Goal: Navigation & Orientation: Find specific page/section

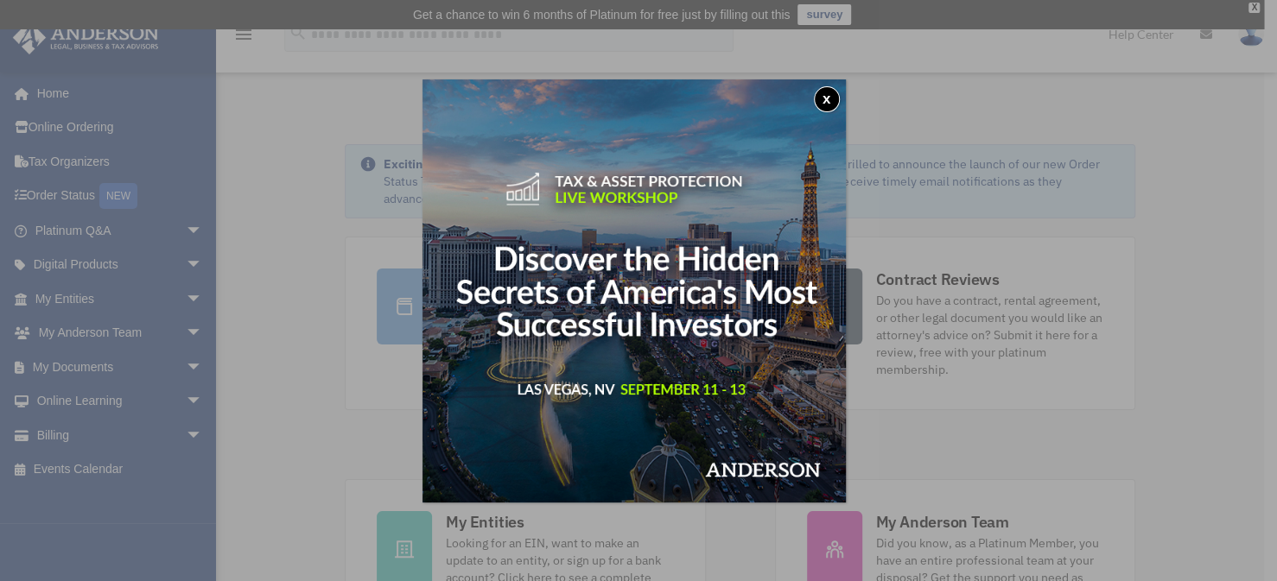
click at [829, 93] on button "x" at bounding box center [827, 99] width 26 height 26
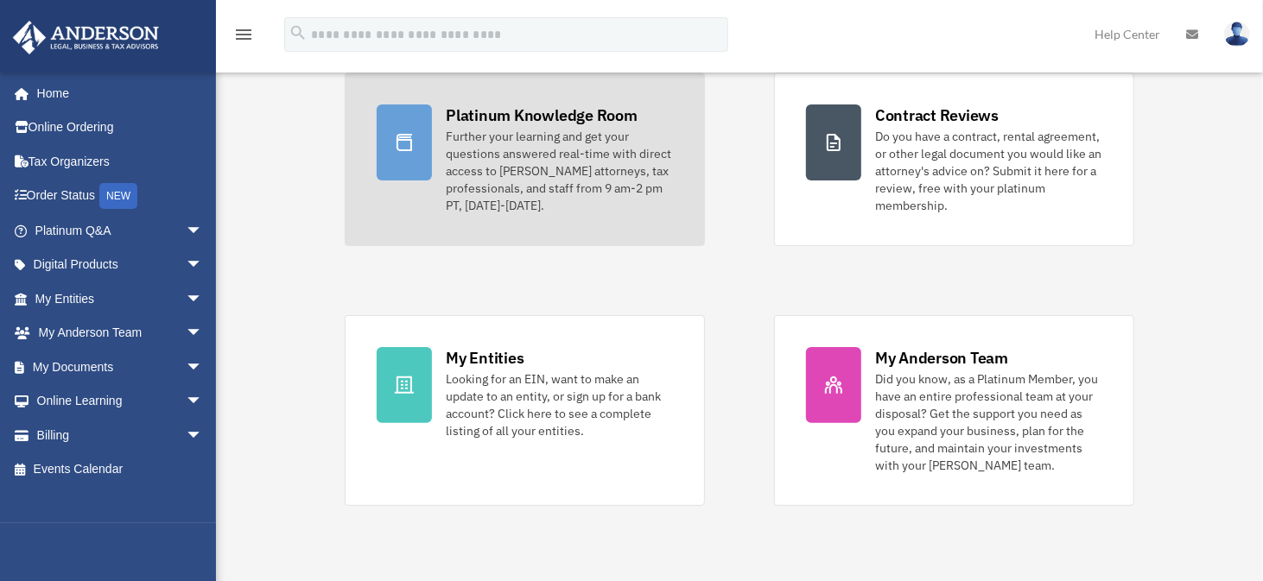
scroll to position [173, 0]
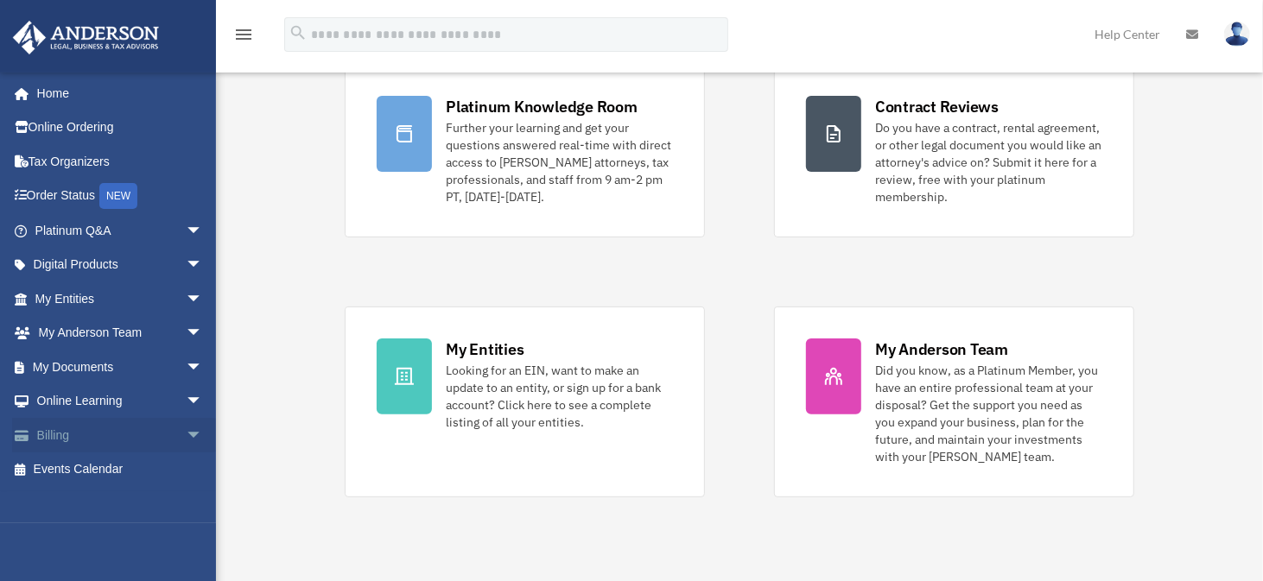
click at [51, 429] on link "Billing arrow_drop_down" at bounding box center [120, 435] width 217 height 35
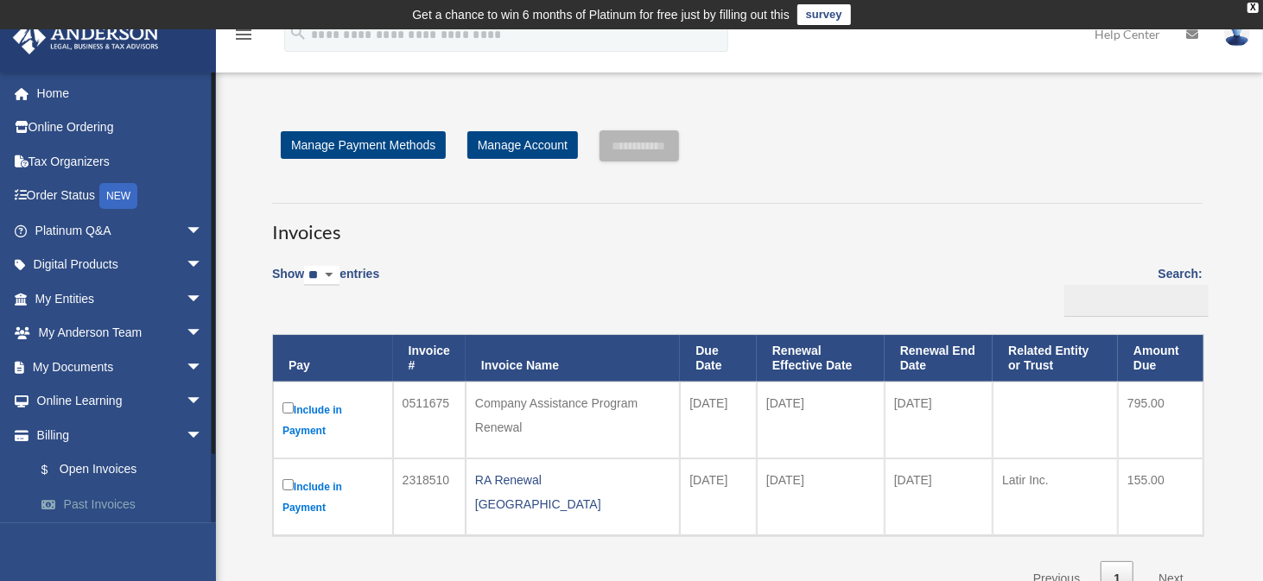
click at [109, 500] on link "Past Invoices" at bounding box center [126, 504] width 205 height 35
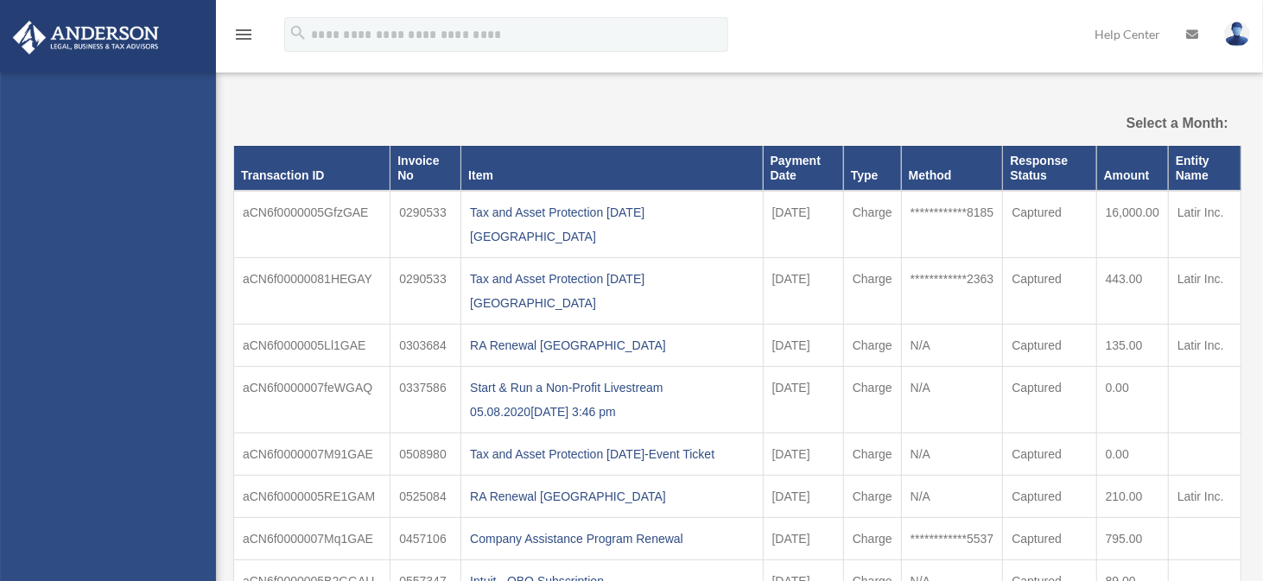
select select
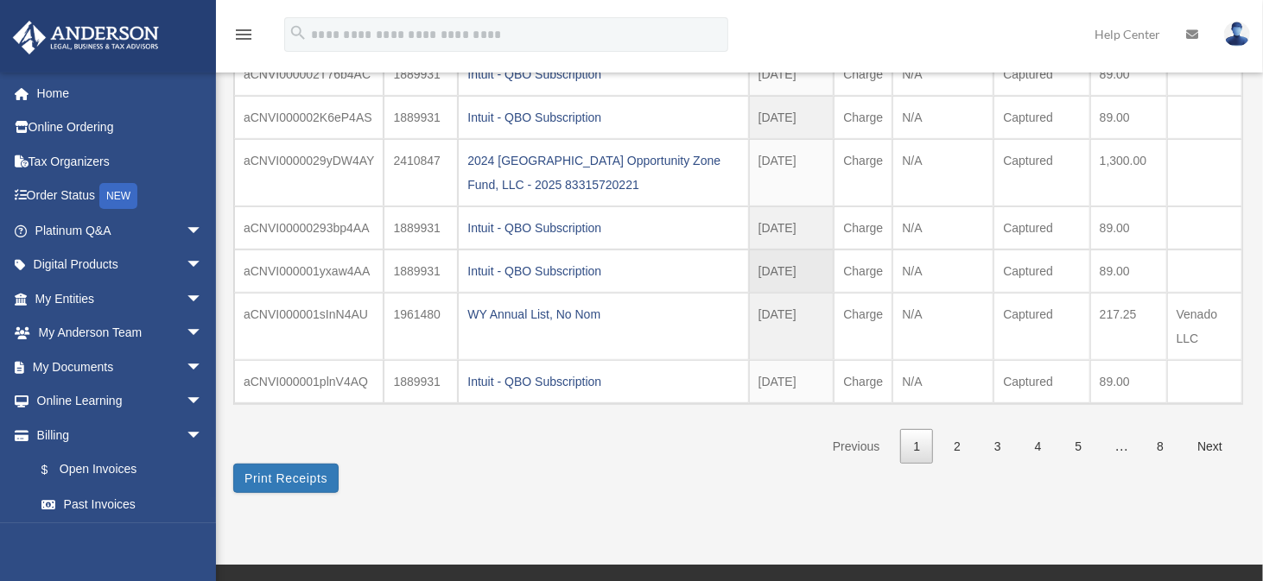
scroll to position [432, 0]
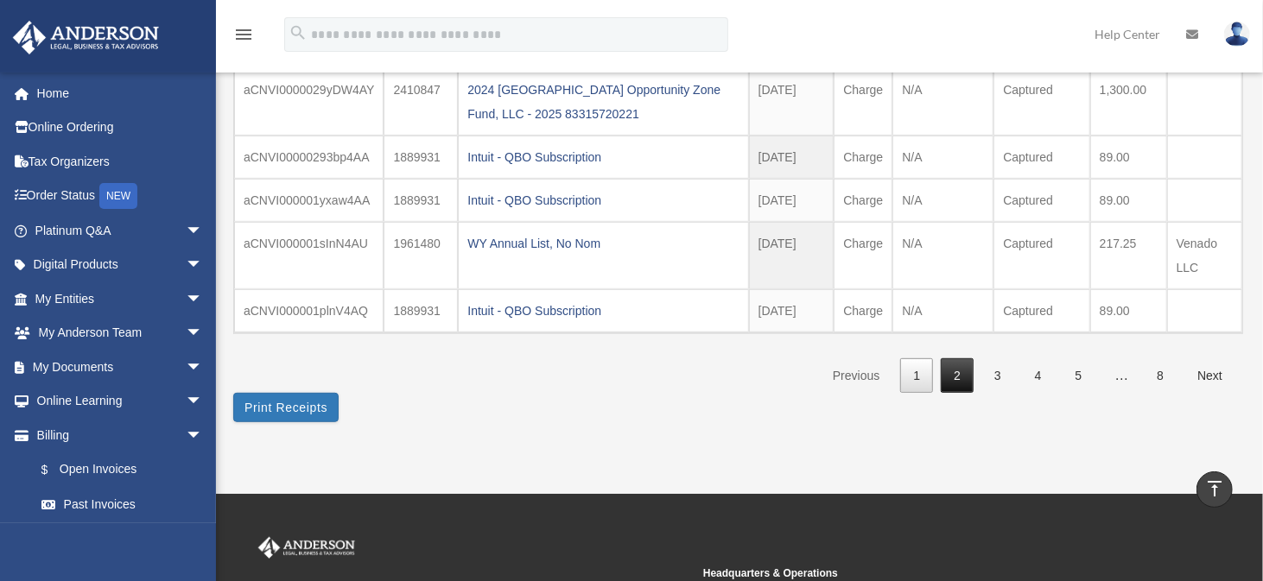
click at [963, 375] on link "2" at bounding box center [957, 375] width 33 height 35
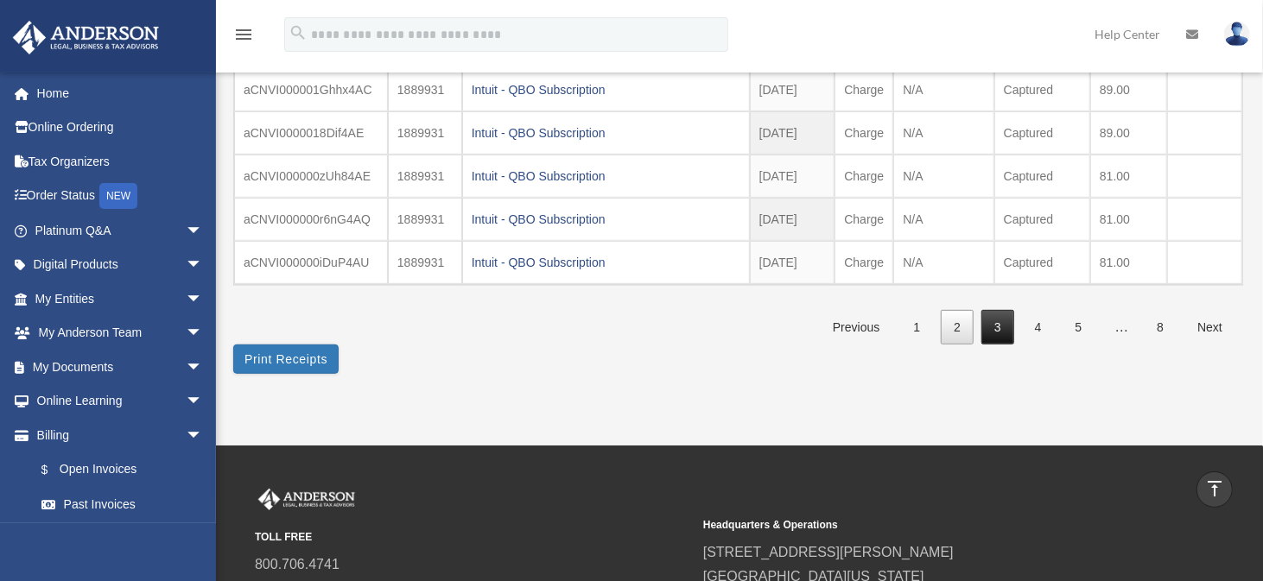
click at [999, 320] on link "3" at bounding box center [997, 327] width 33 height 35
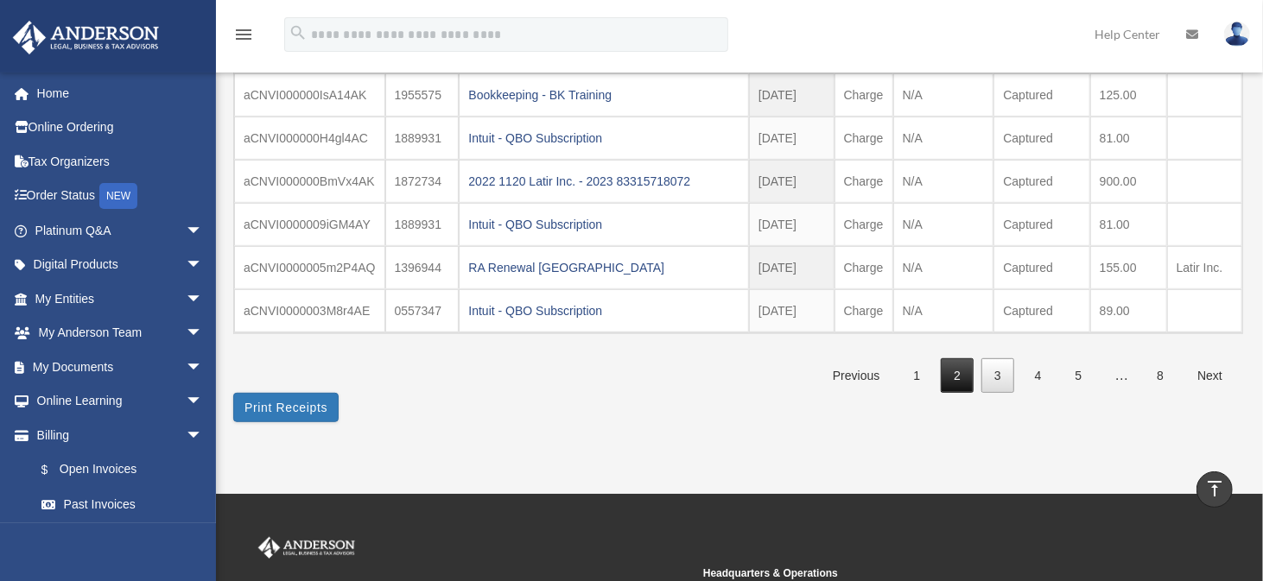
click at [955, 361] on link "2" at bounding box center [957, 375] width 33 height 35
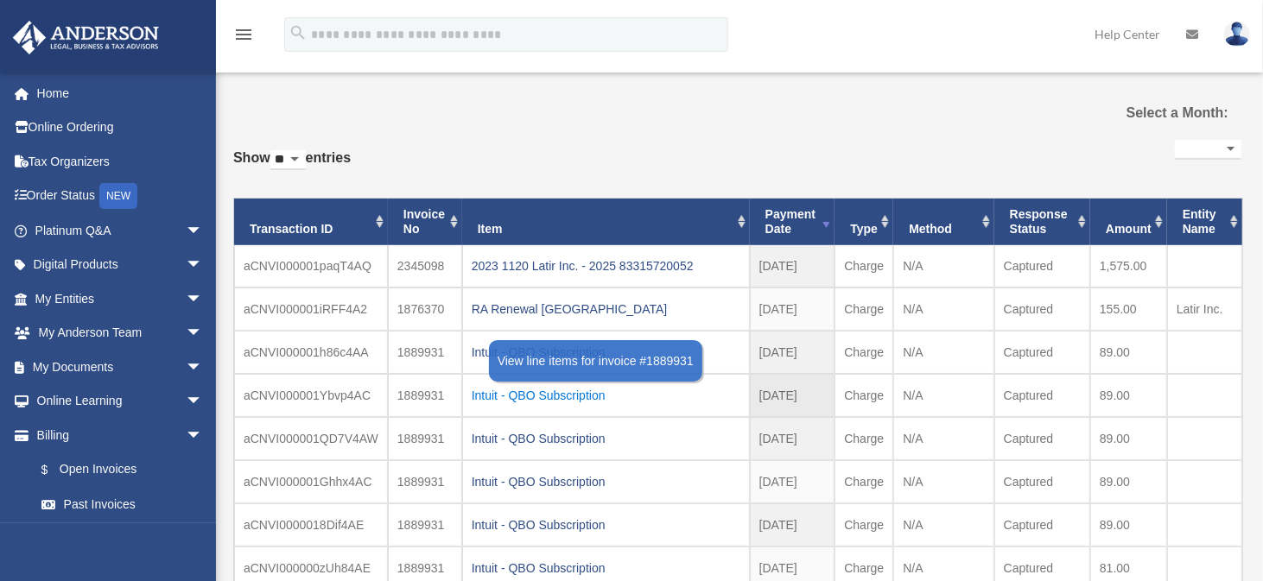
scroll to position [0, 0]
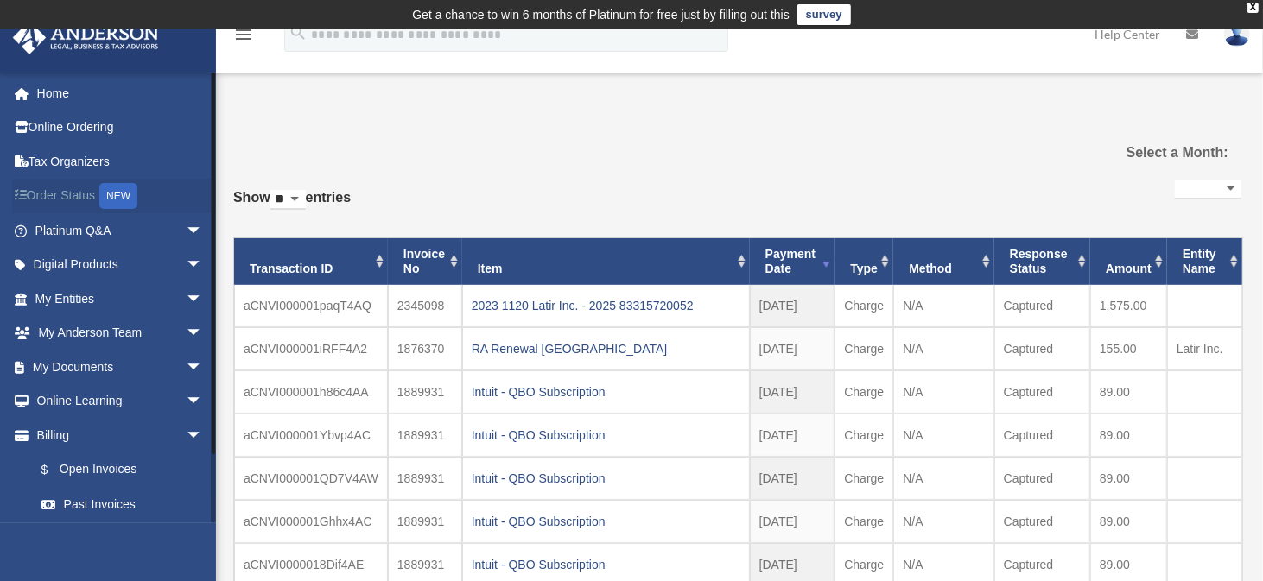
click at [78, 188] on link "Order Status NEW" at bounding box center [120, 196] width 217 height 35
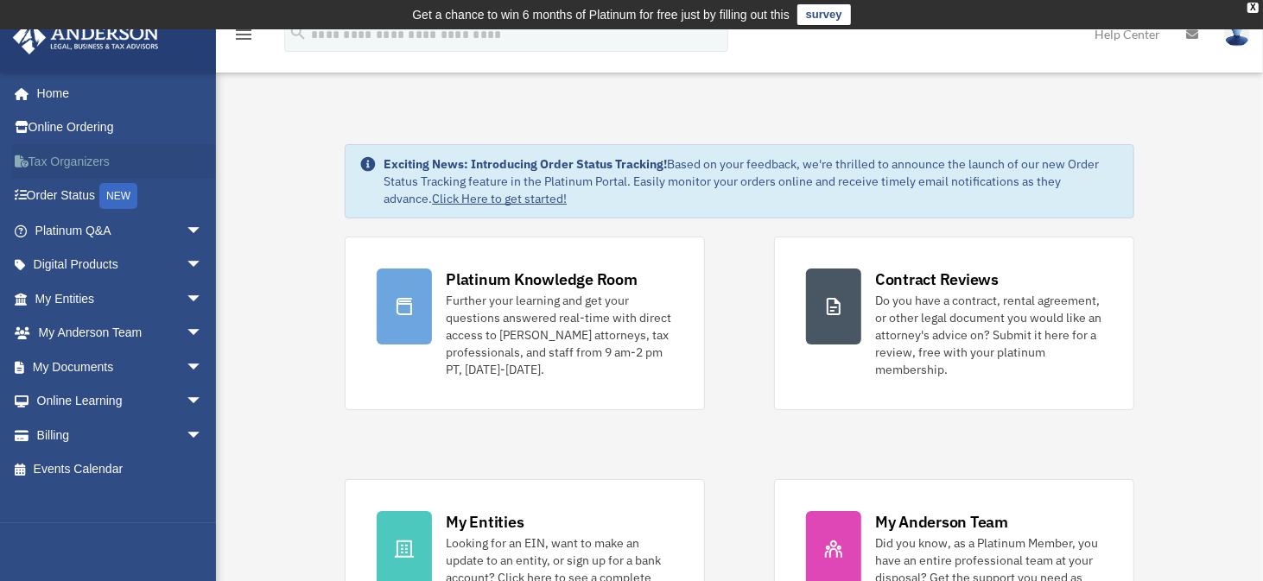
click at [66, 155] on link "Tax Organizers" at bounding box center [120, 161] width 217 height 35
click at [186, 293] on span "arrow_drop_down" at bounding box center [203, 299] width 35 height 35
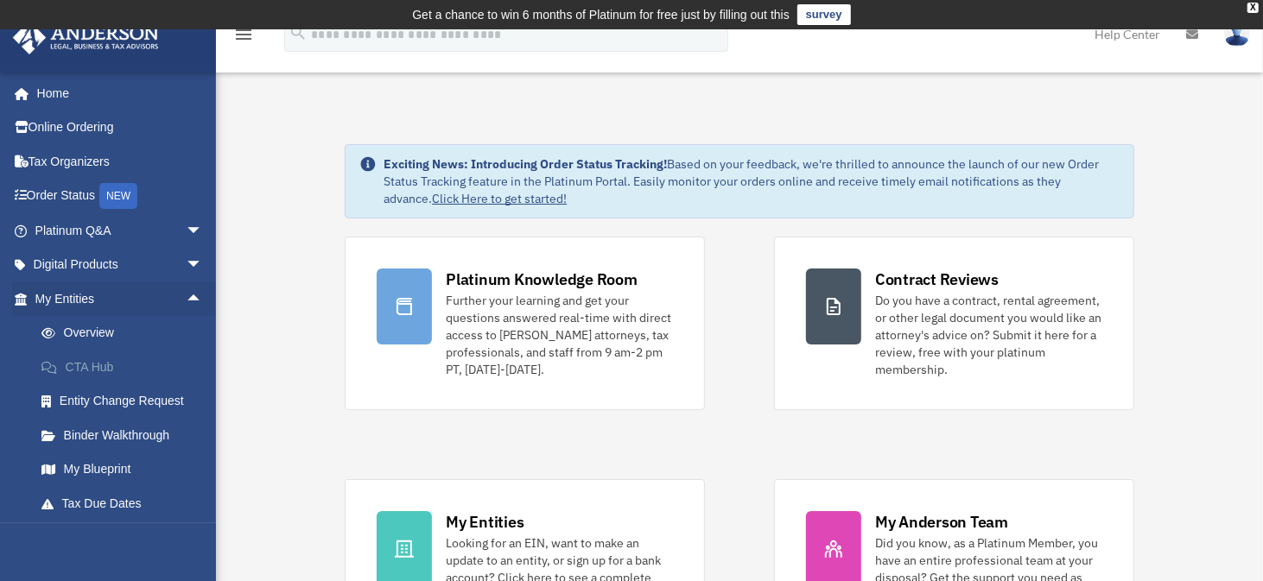
click at [95, 361] on link "CTA Hub" at bounding box center [126, 367] width 205 height 35
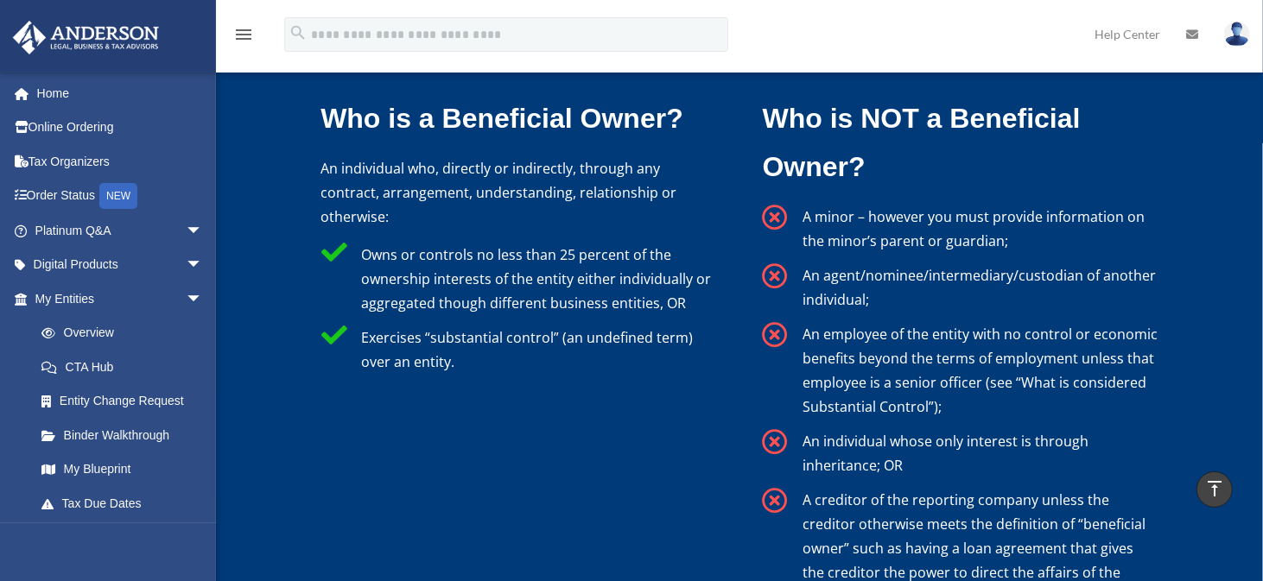
scroll to position [3455, 0]
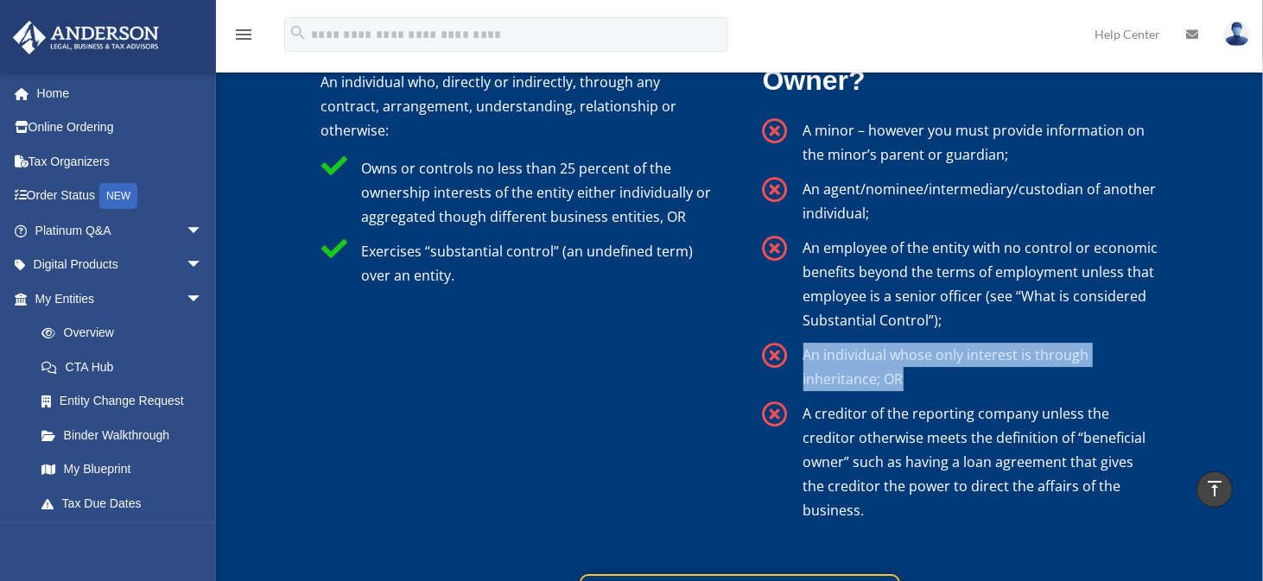
drag, startPoint x: 803, startPoint y: 333, endPoint x: 932, endPoint y: 358, distance: 131.1
click at [932, 358] on p "An individual whose only interest is through inheritance; OR" at bounding box center [980, 367] width 355 height 48
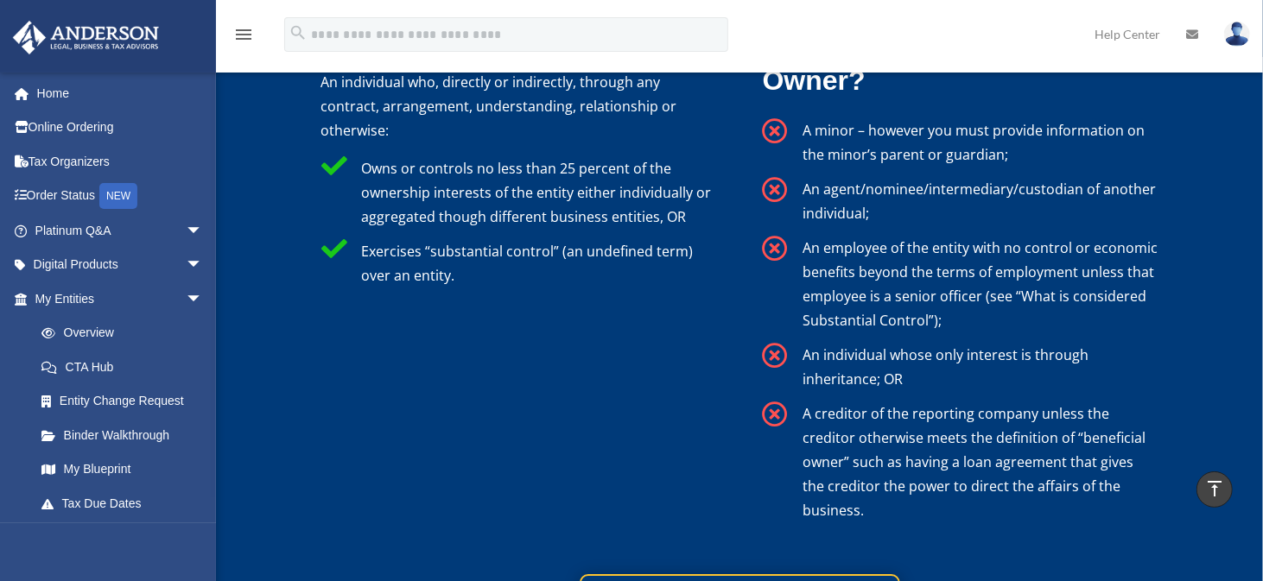
click at [875, 419] on p "A creditor of the reporting company unless the creditor otherwise meets the def…" at bounding box center [980, 462] width 355 height 121
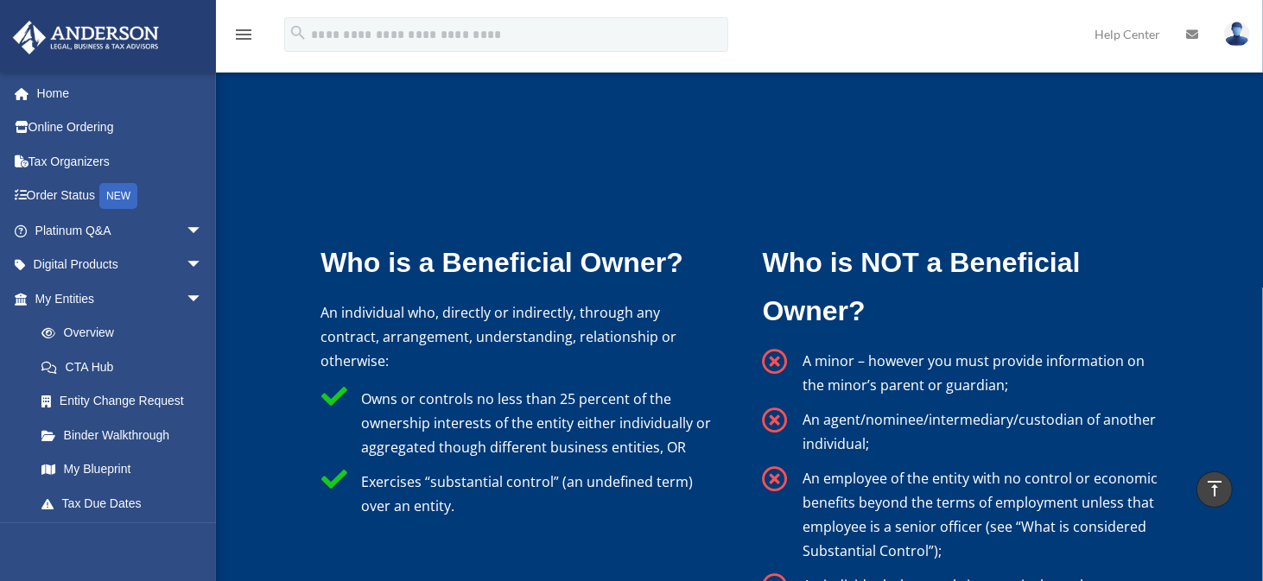
scroll to position [3196, 0]
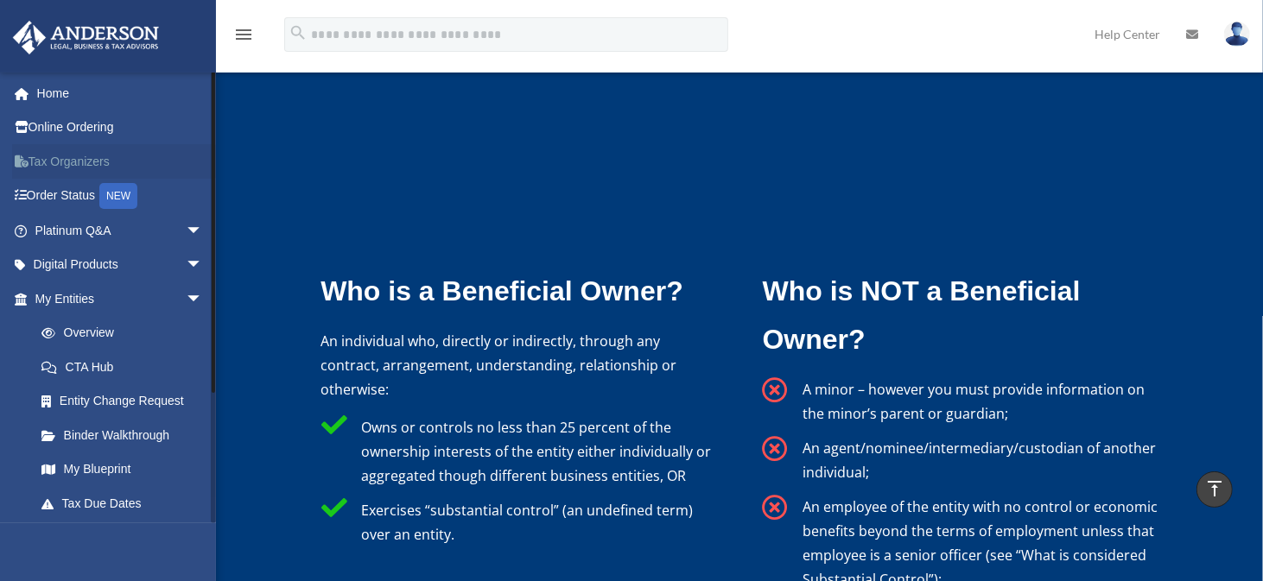
click at [78, 153] on link "Tax Organizers" at bounding box center [120, 161] width 217 height 35
